Goal: Transaction & Acquisition: Download file/media

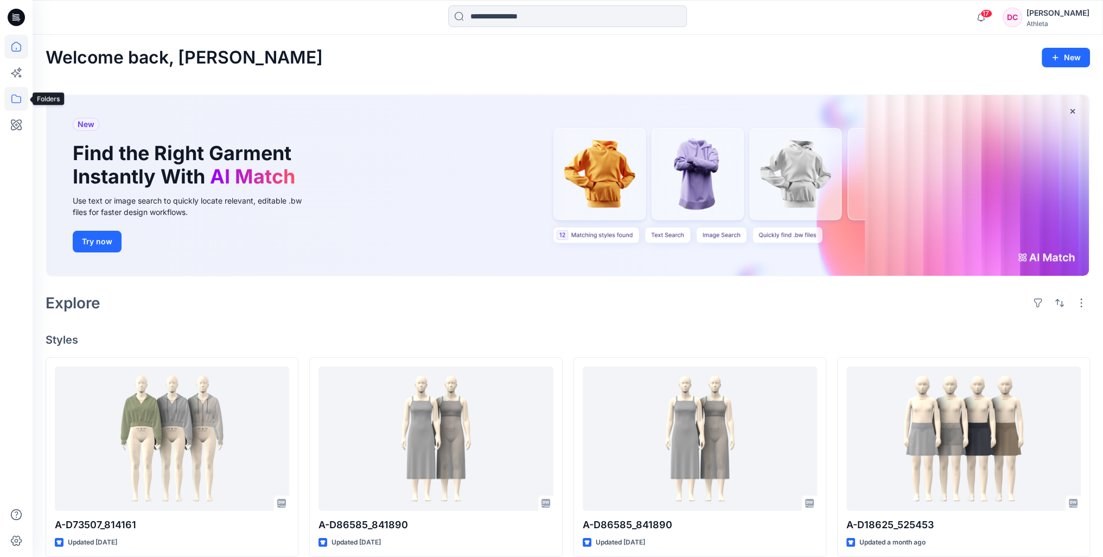
click at [14, 94] on icon at bounding box center [16, 99] width 24 height 24
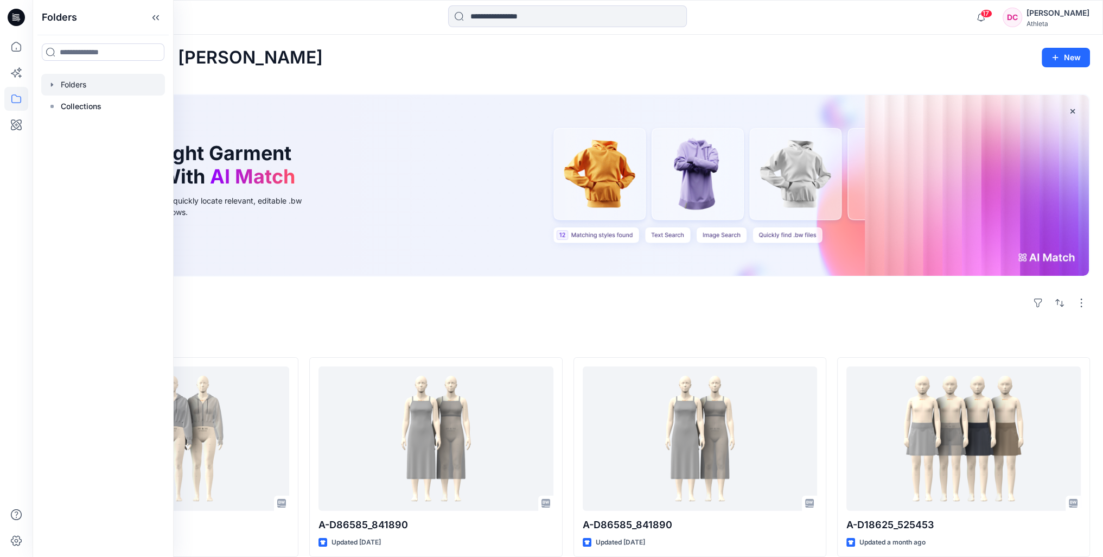
click at [78, 87] on div at bounding box center [103, 85] width 124 height 22
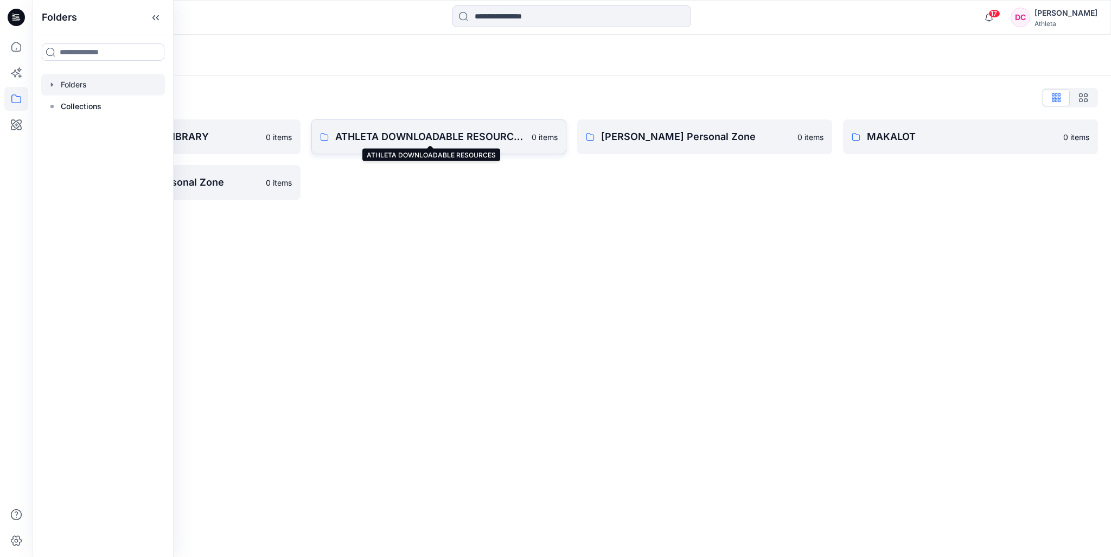
click at [412, 137] on p "ATHLETA DOWNLOADABLE RESOURCES" at bounding box center [430, 136] width 190 height 15
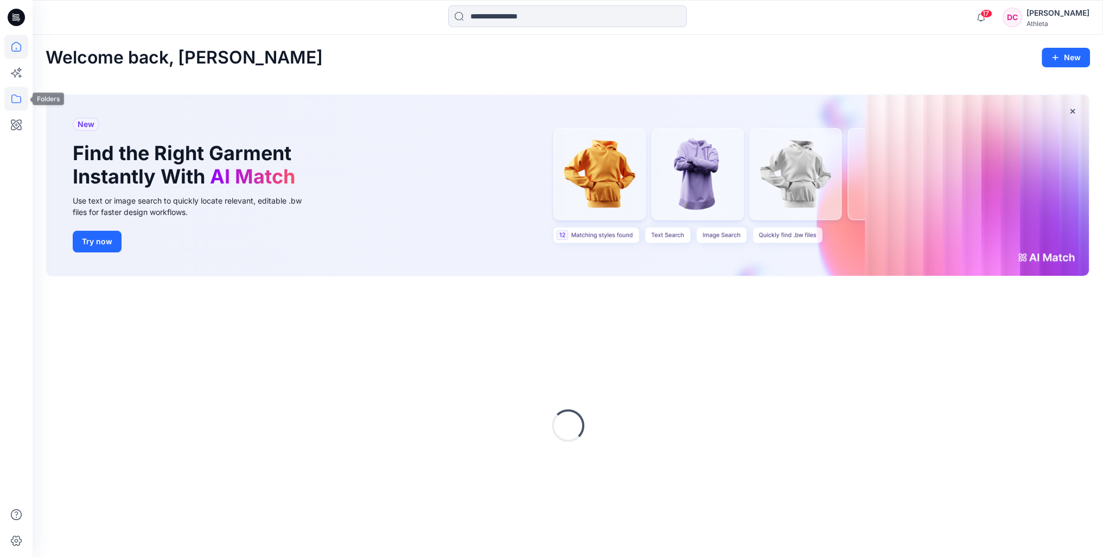
click at [12, 100] on icon at bounding box center [16, 98] width 10 height 9
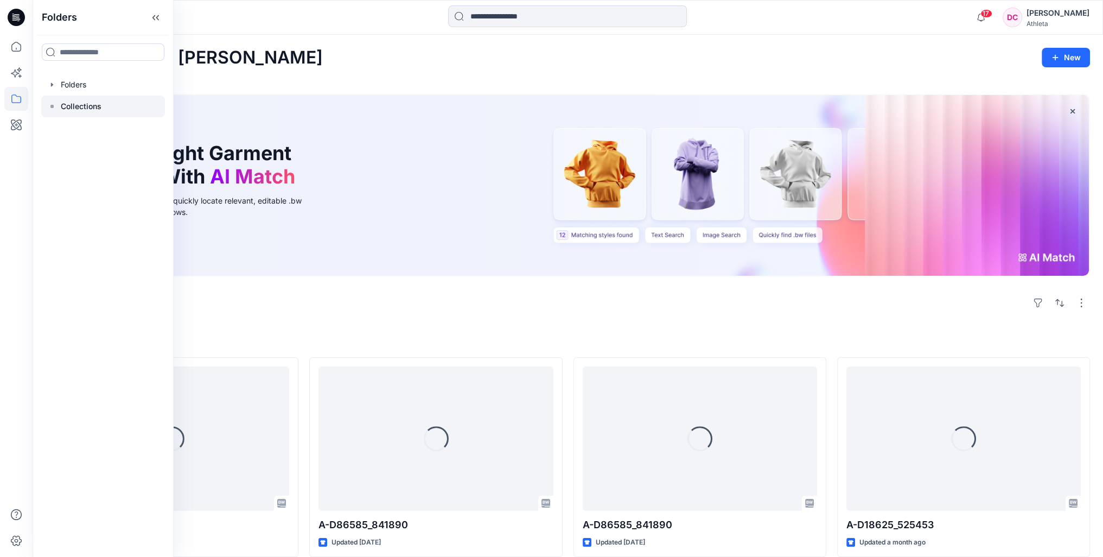
click at [69, 109] on p "Collections" at bounding box center [81, 106] width 41 height 13
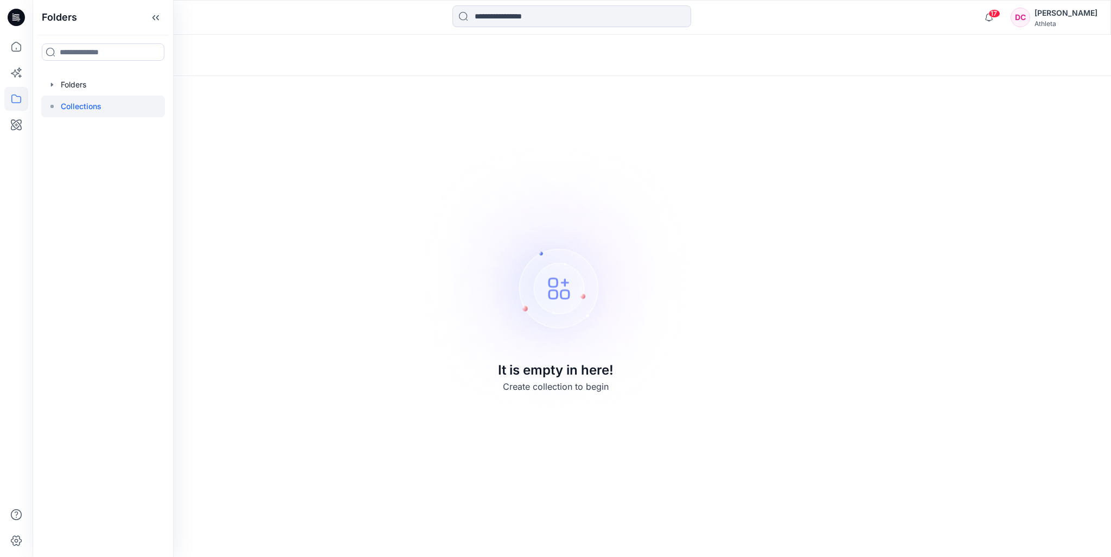
click at [69, 106] on p "Collections" at bounding box center [81, 106] width 41 height 13
click at [74, 85] on div at bounding box center [103, 85] width 124 height 22
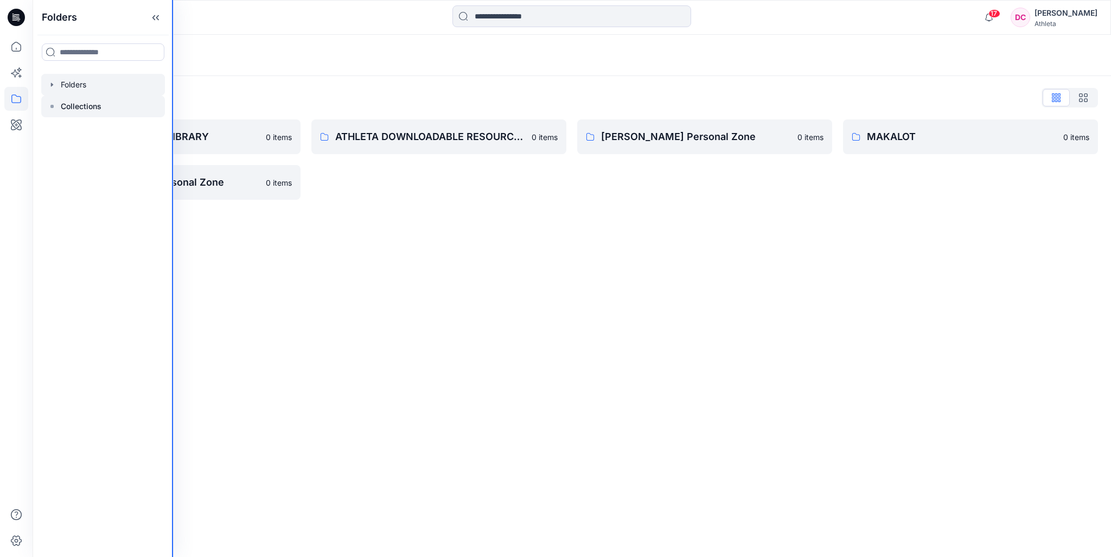
drag, startPoint x: 177, startPoint y: 106, endPoint x: 102, endPoint y: 113, distance: 75.8
click at [102, 113] on div "Folders Folders Collections" at bounding box center [103, 278] width 141 height 557
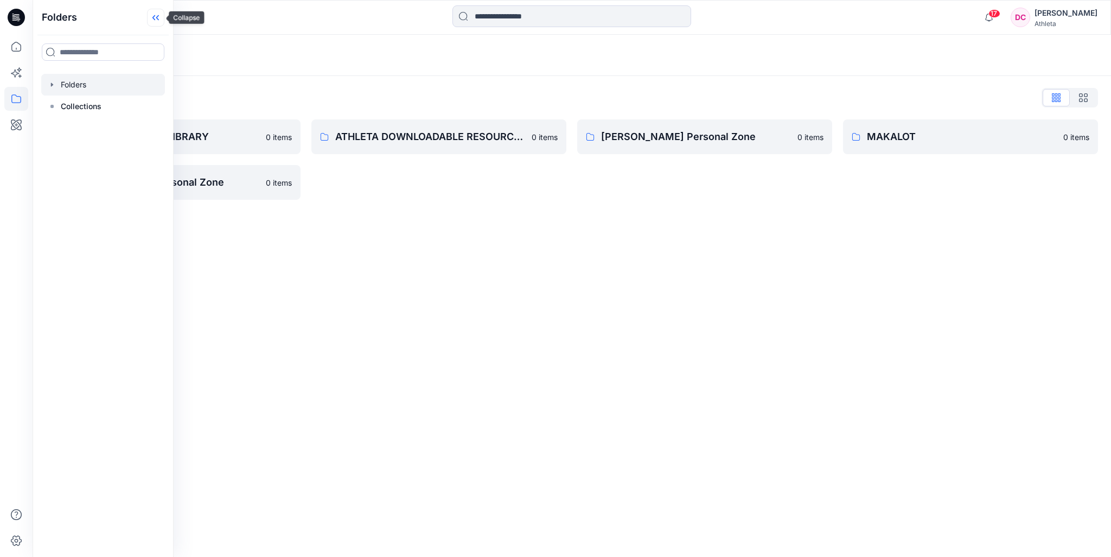
click at [157, 19] on icon at bounding box center [155, 18] width 17 height 18
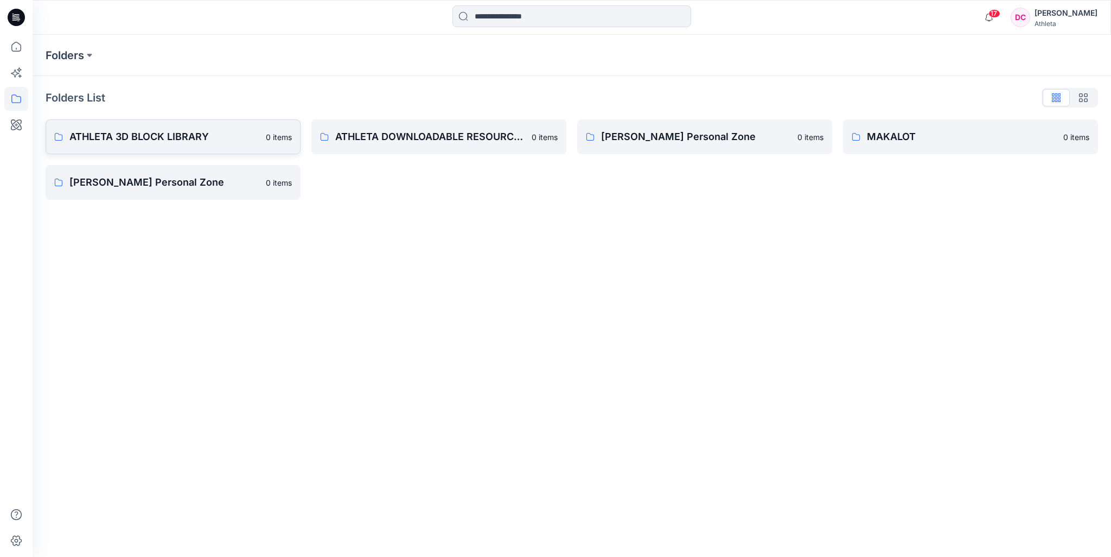
click at [176, 138] on p "ATHLETA 3D BLOCK LIBRARY" at bounding box center [164, 136] width 190 height 15
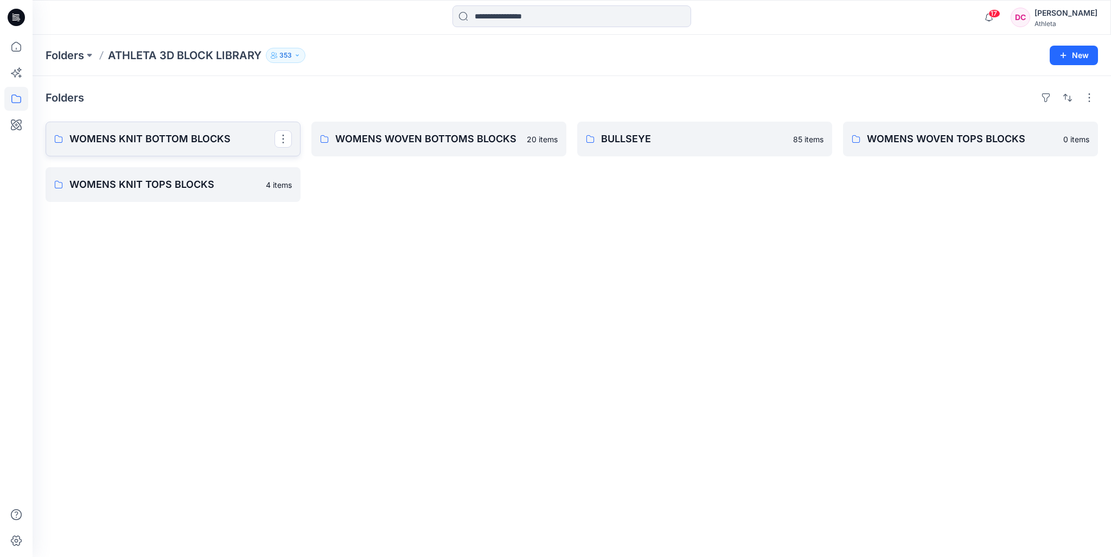
click at [211, 141] on p "WOMENS KNIT BOTTOM BLOCKS" at bounding box center [171, 138] width 205 height 15
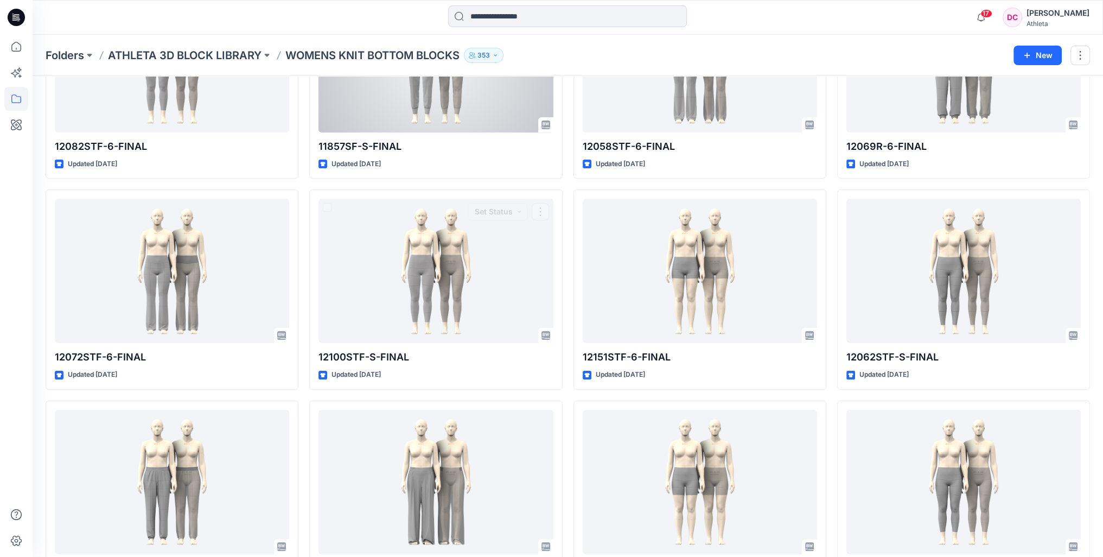
scroll to position [54, 0]
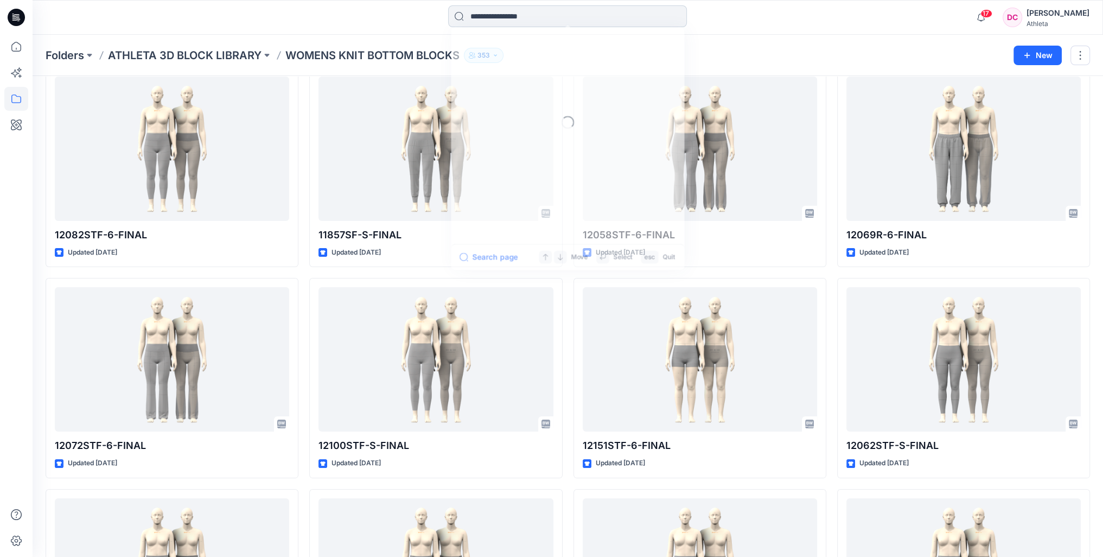
click at [521, 14] on input at bounding box center [567, 16] width 239 height 22
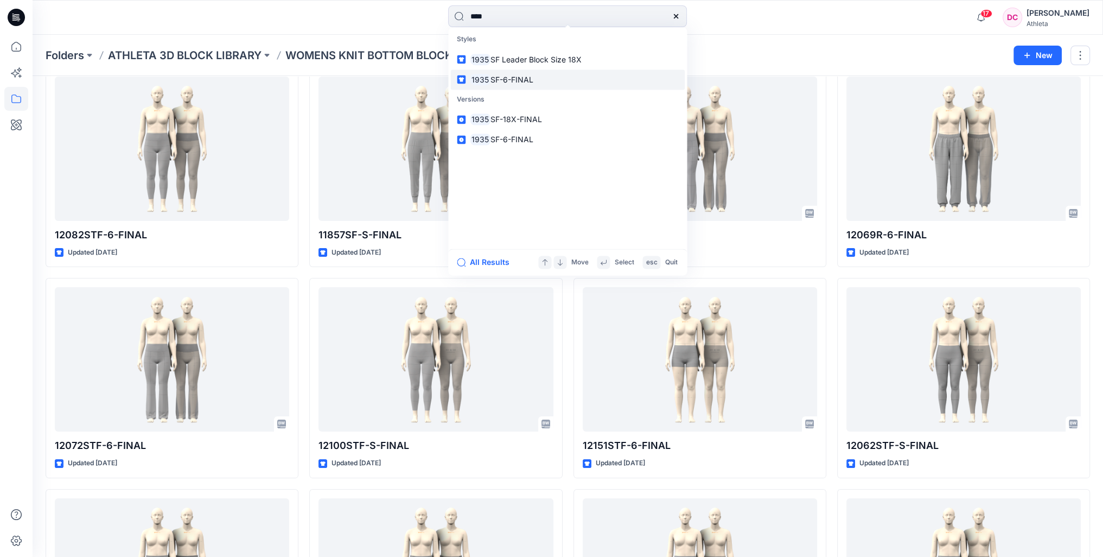
type input "****"
click at [518, 82] on span "SF-6-FINAL" at bounding box center [512, 79] width 43 height 9
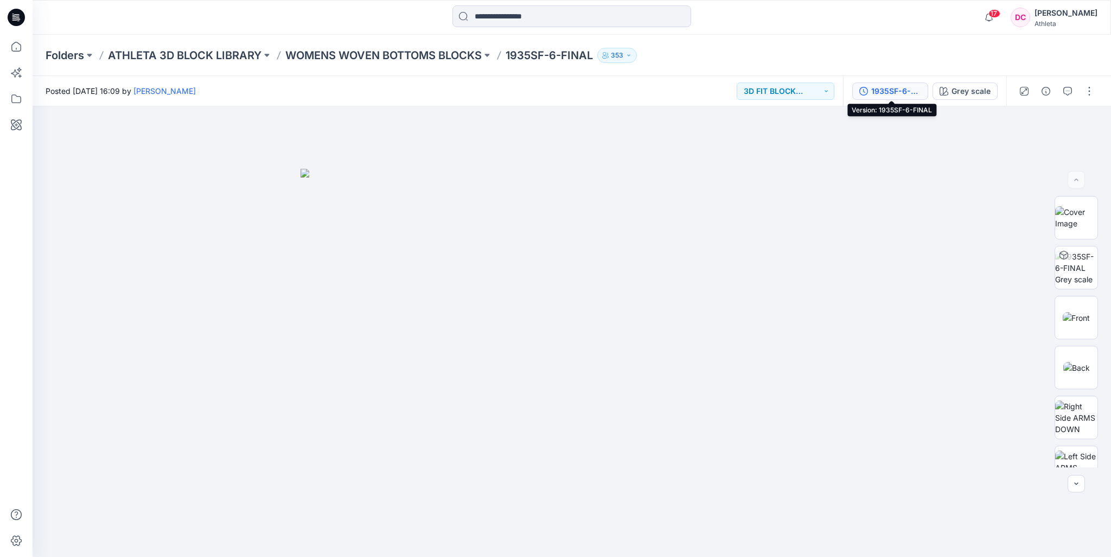
click at [908, 92] on div "1935SF-6-FINAL" at bounding box center [897, 91] width 50 height 12
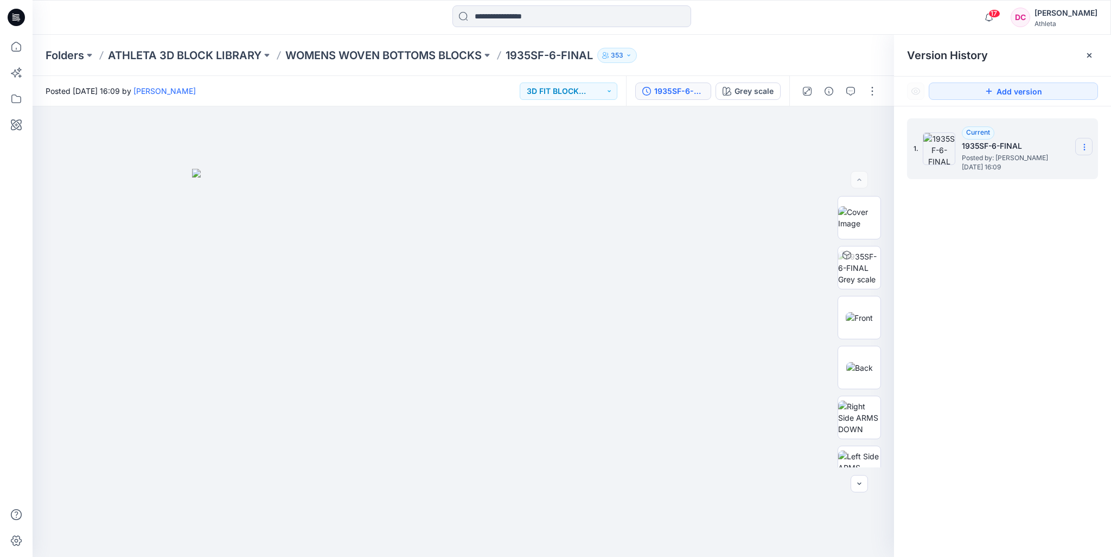
click at [1082, 148] on icon at bounding box center [1084, 147] width 9 height 9
click at [818, 55] on div "Folders ATHLETA 3D BLOCK LIBRARY WOMENS WOVEN BOTTOMS BLOCKS 1935SF-6-FINAL 353" at bounding box center [530, 55] width 968 height 15
click at [1085, 52] on icon at bounding box center [1089, 55] width 9 height 9
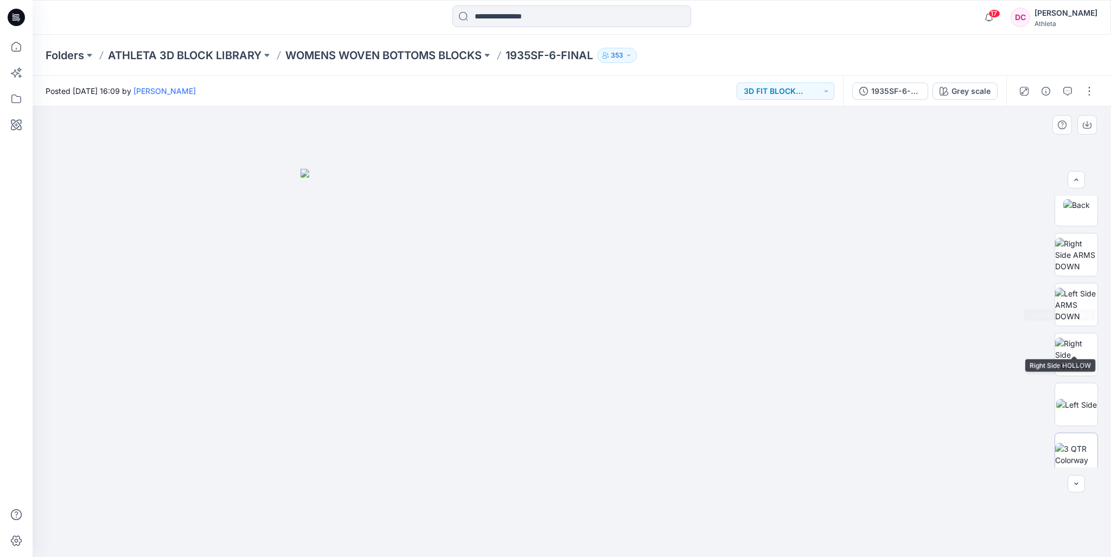
scroll to position [271, 0]
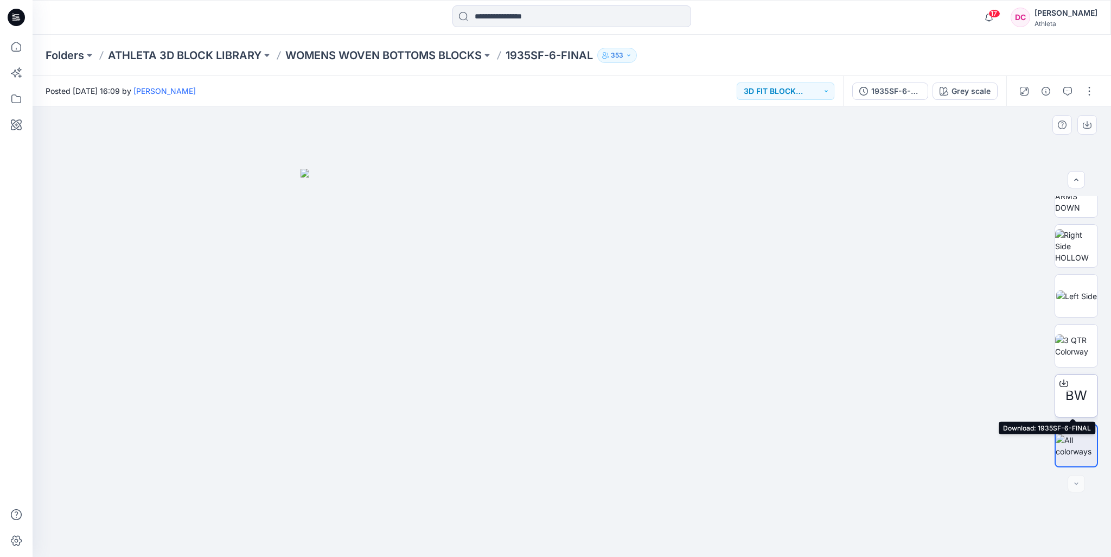
click at [1062, 382] on icon at bounding box center [1064, 383] width 9 height 9
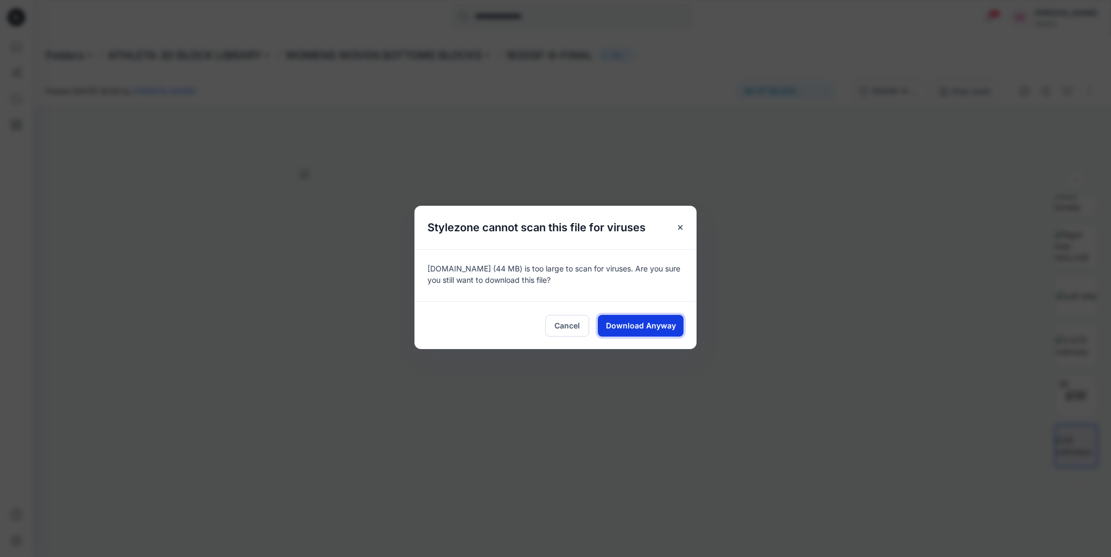
click at [663, 328] on span "Download Anyway" at bounding box center [641, 325] width 70 height 11
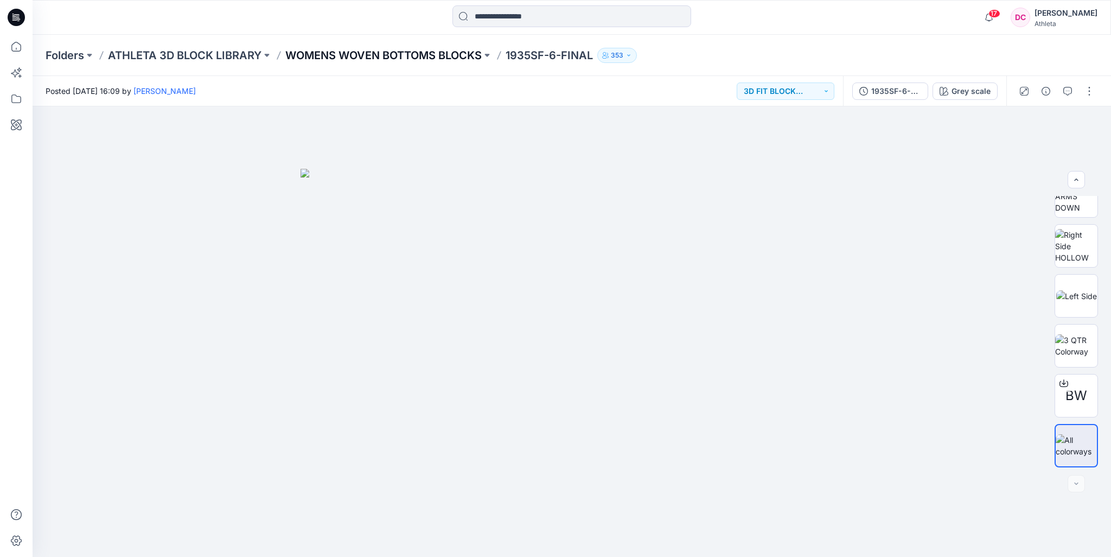
click at [358, 54] on p "WOMENS WOVEN BOTTOMS BLOCKS" at bounding box center [383, 55] width 196 height 15
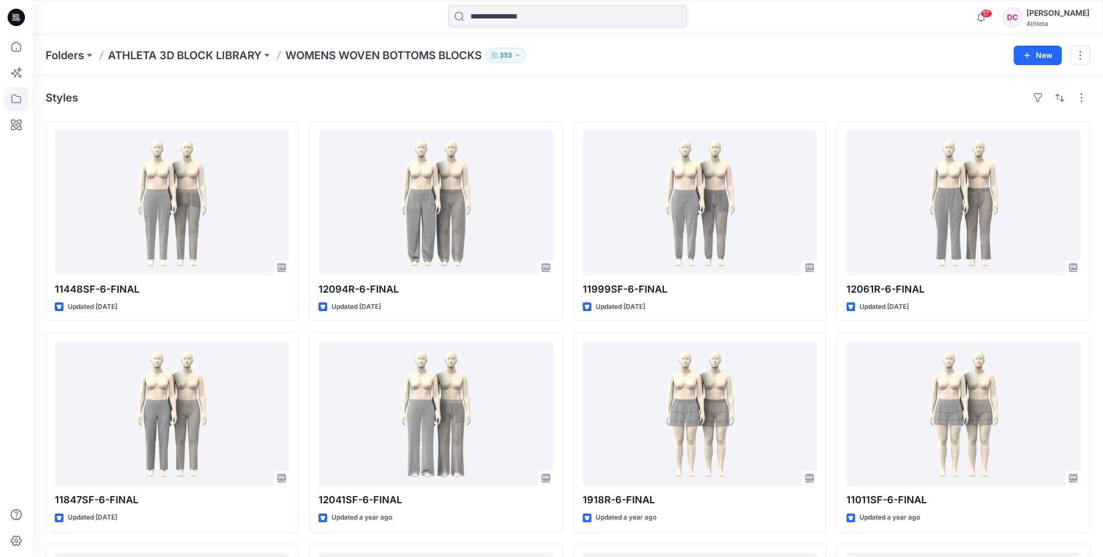
click at [530, 17] on input at bounding box center [567, 16] width 239 height 22
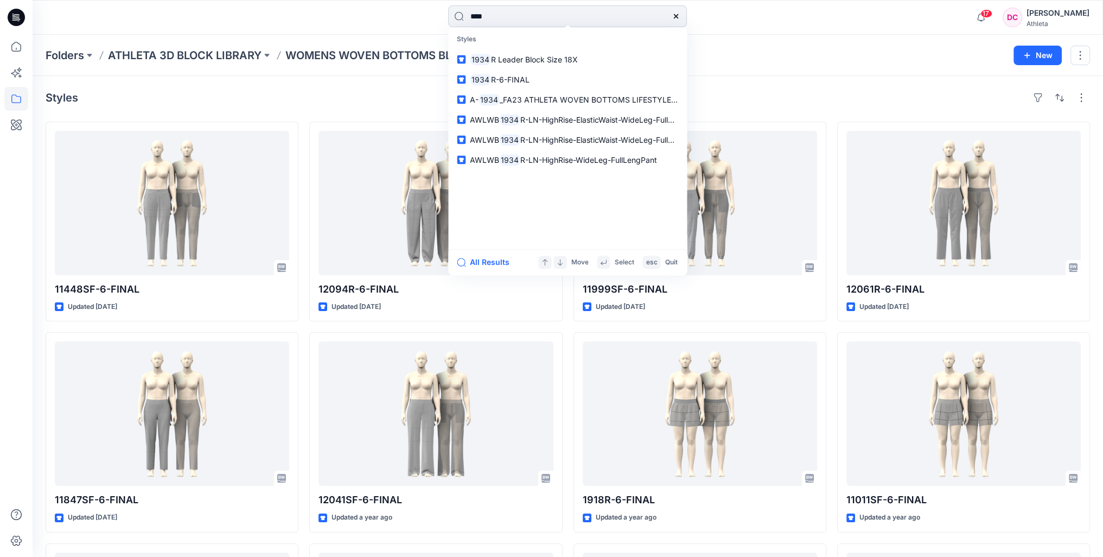
click at [530, 17] on input "****" at bounding box center [567, 16] width 239 height 22
type input "*****"
click at [506, 77] on span "-6-FINAL" at bounding box center [513, 79] width 34 height 9
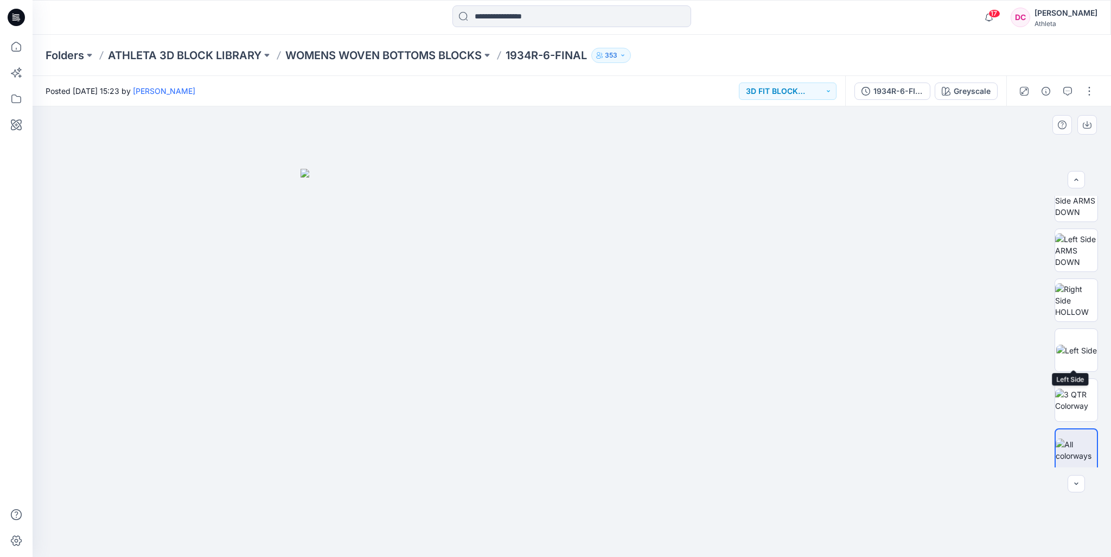
scroll to position [221, 0]
click at [901, 96] on div "1934R-6-FINAL" at bounding box center [899, 91] width 50 height 12
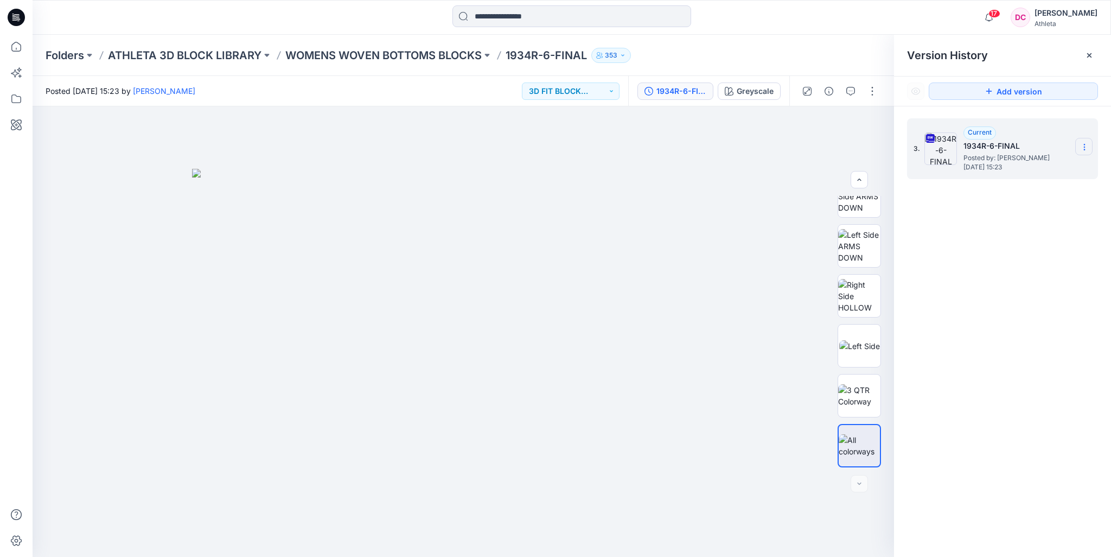
click at [1086, 145] on icon at bounding box center [1084, 147] width 9 height 9
click at [1031, 170] on span "Download Source BW File" at bounding box center [1029, 168] width 91 height 13
click at [545, 14] on input at bounding box center [572, 16] width 239 height 22
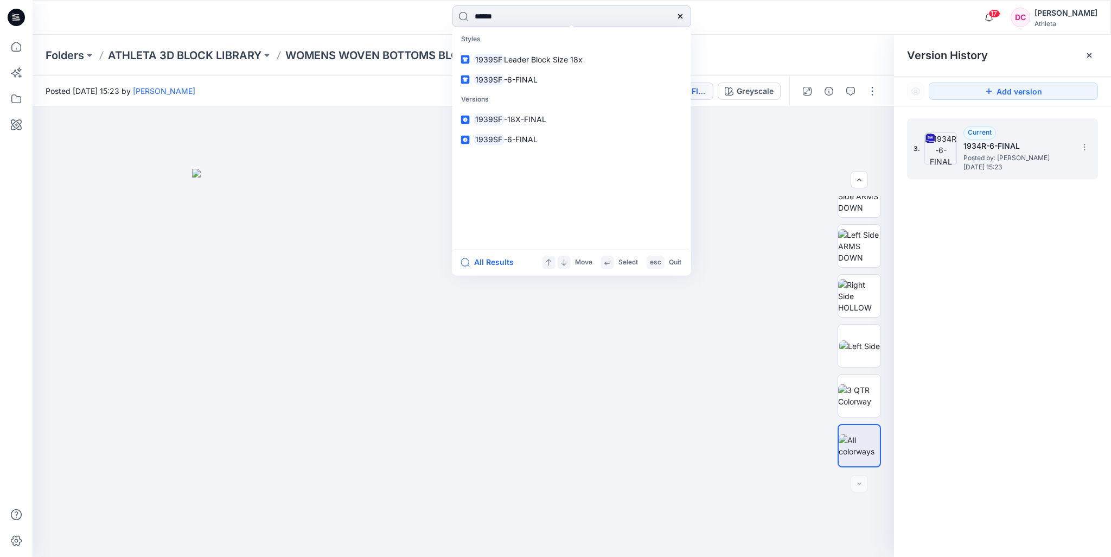
type input "******"
click at [525, 80] on span "-6-FINAL" at bounding box center [521, 79] width 34 height 9
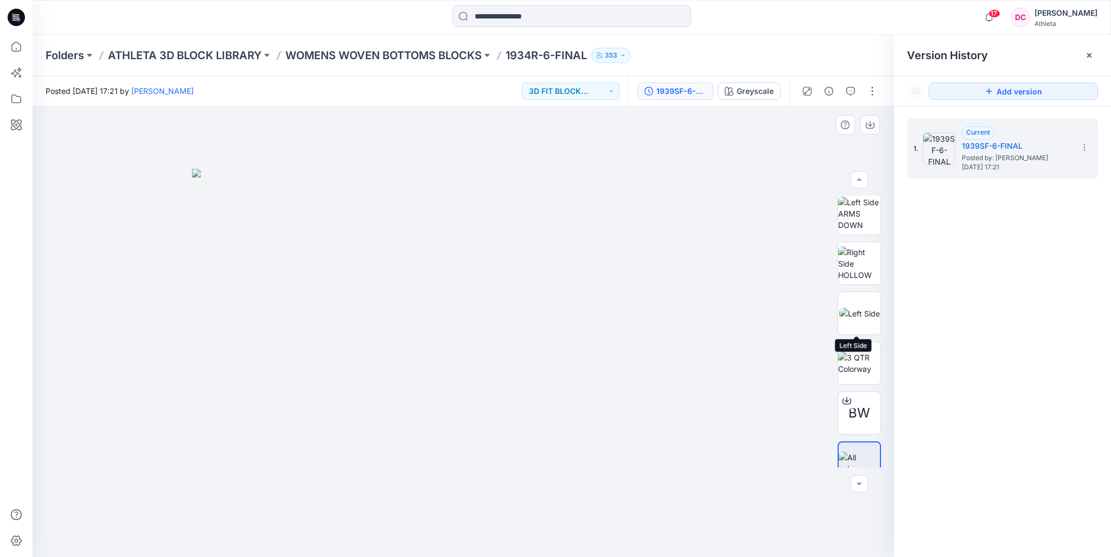
scroll to position [271, 0]
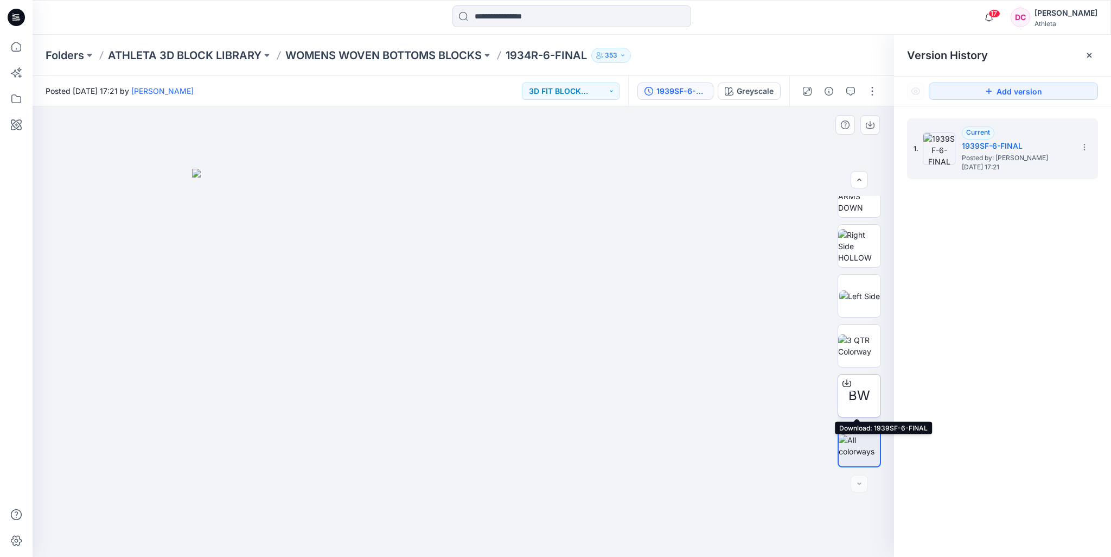
click at [845, 384] on icon at bounding box center [847, 383] width 9 height 9
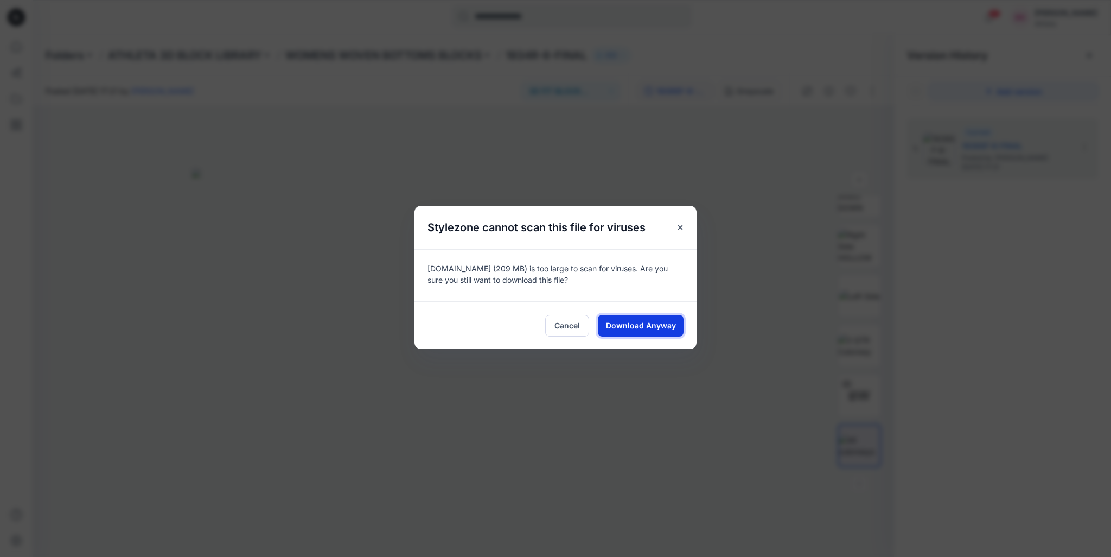
click at [669, 331] on button "Download Anyway" at bounding box center [641, 326] width 86 height 22
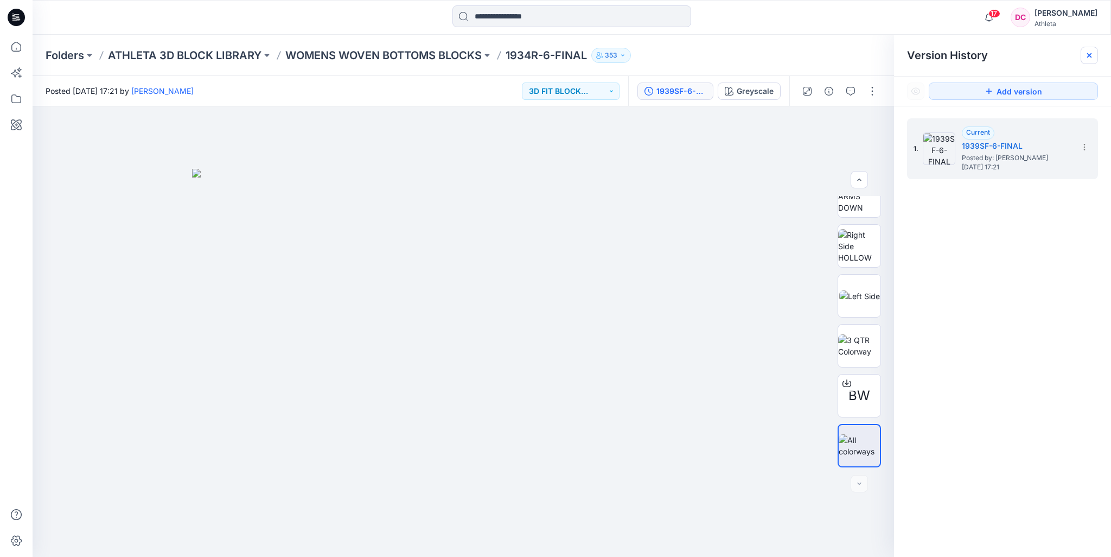
click at [1087, 55] on icon at bounding box center [1089, 55] width 9 height 9
